Goal: Navigation & Orientation: Go to known website

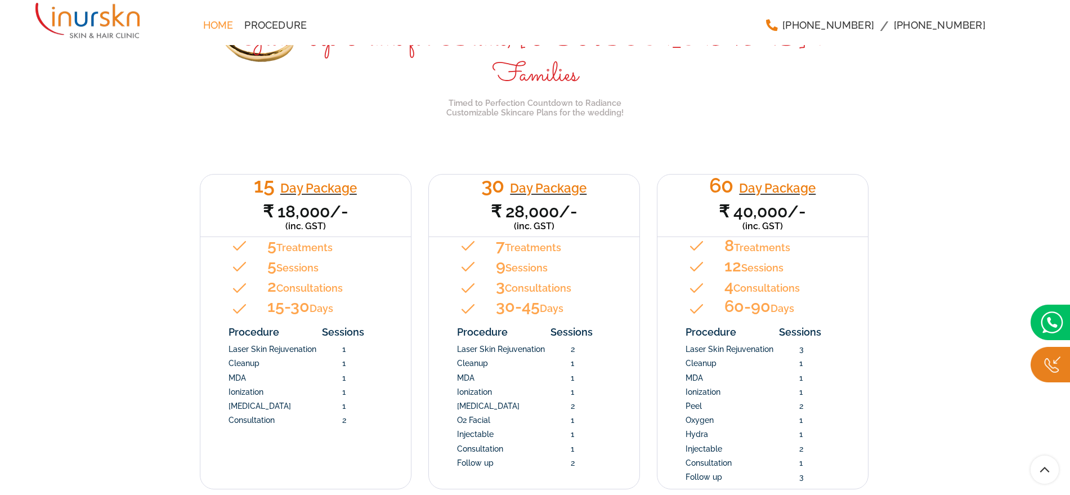
scroll to position [1192, 0]
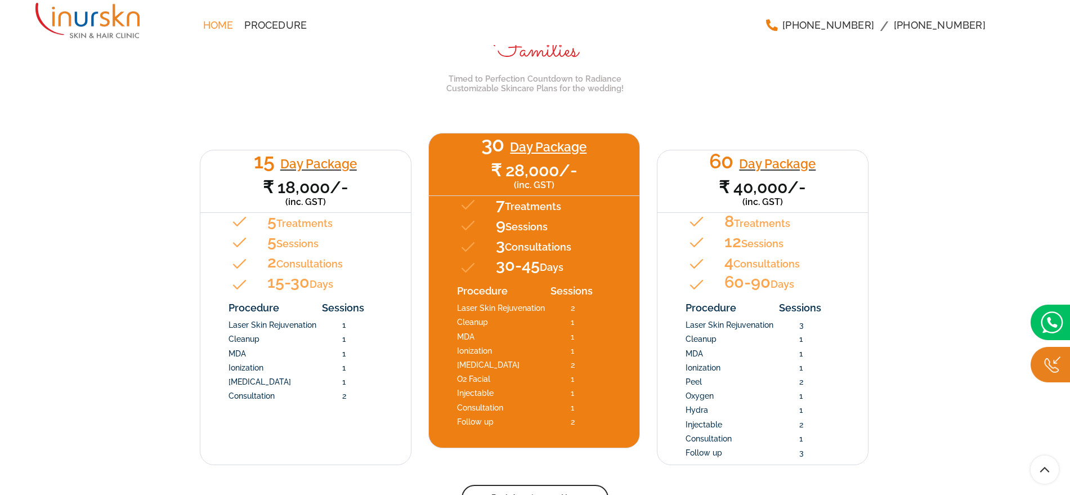
drag, startPoint x: 156, startPoint y: 75, endPoint x: 501, endPoint y: 337, distance: 433.3
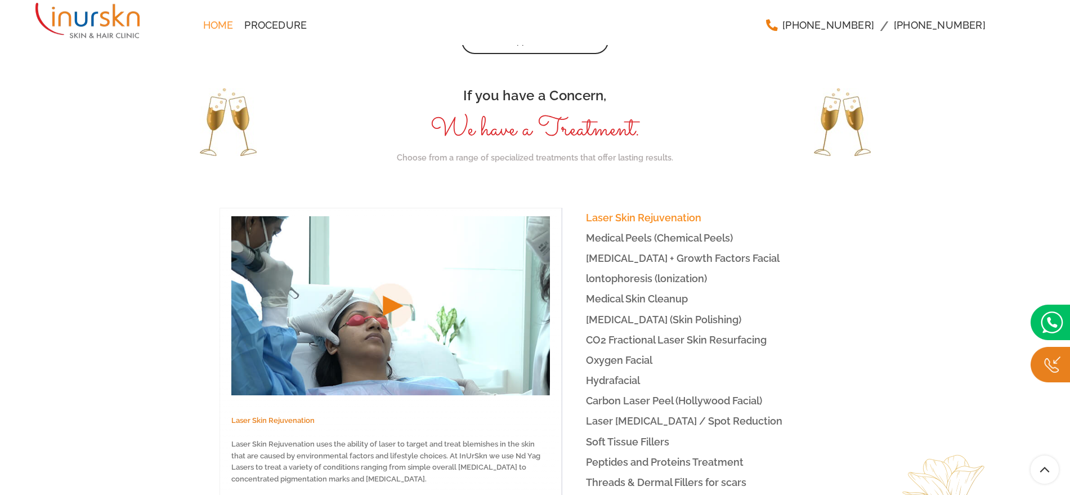
scroll to position [1755, 0]
